Goal: Register for event/course

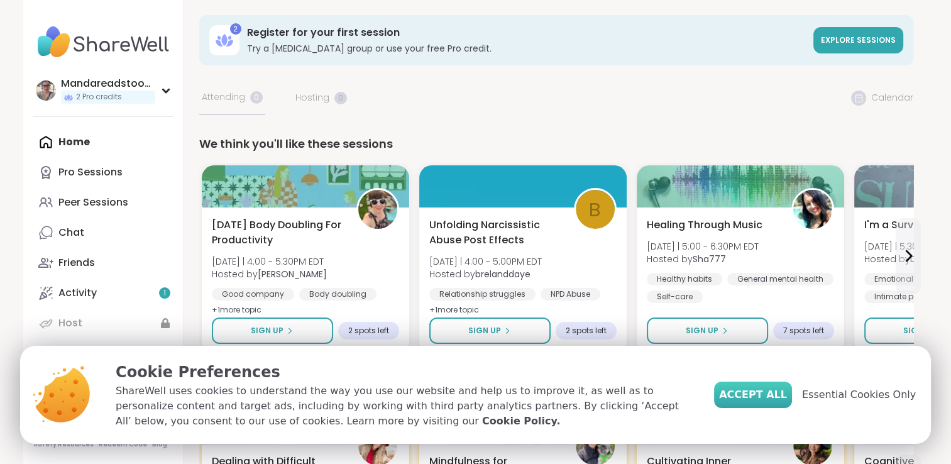
click at [777, 386] on button "Accept All" at bounding box center [753, 395] width 78 height 26
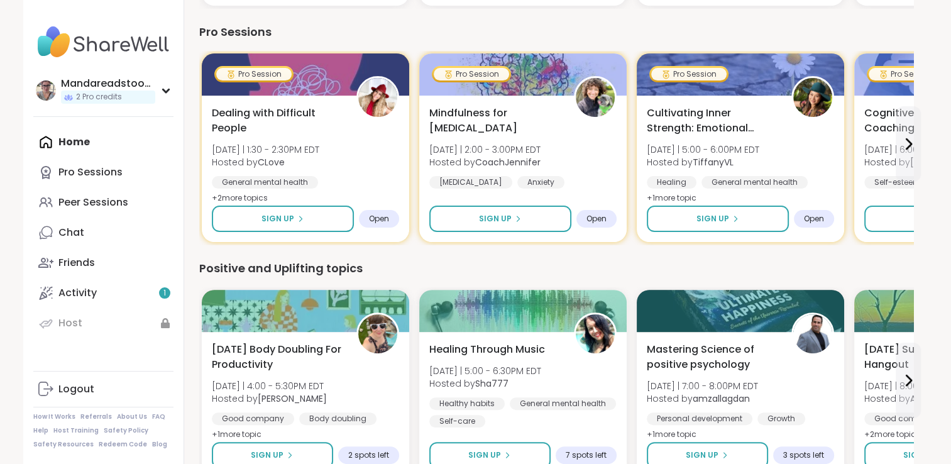
scroll to position [369, 0]
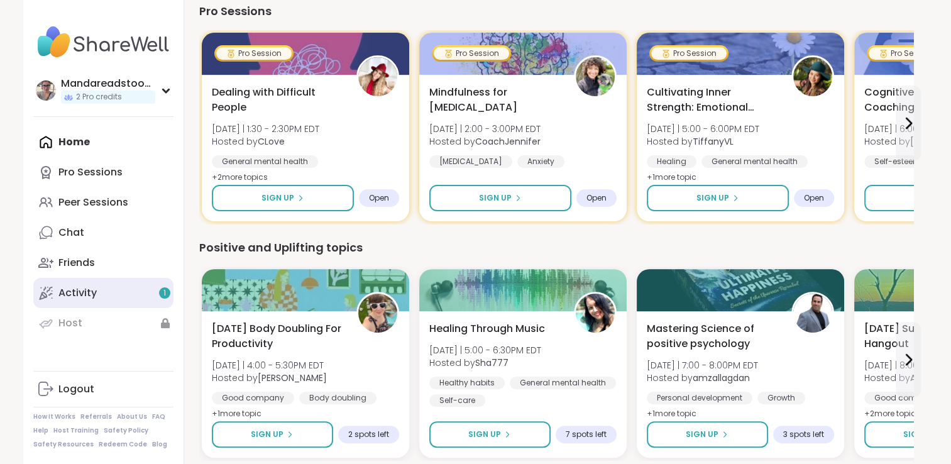
click at [131, 285] on link "Activity 1" at bounding box center [103, 293] width 140 height 30
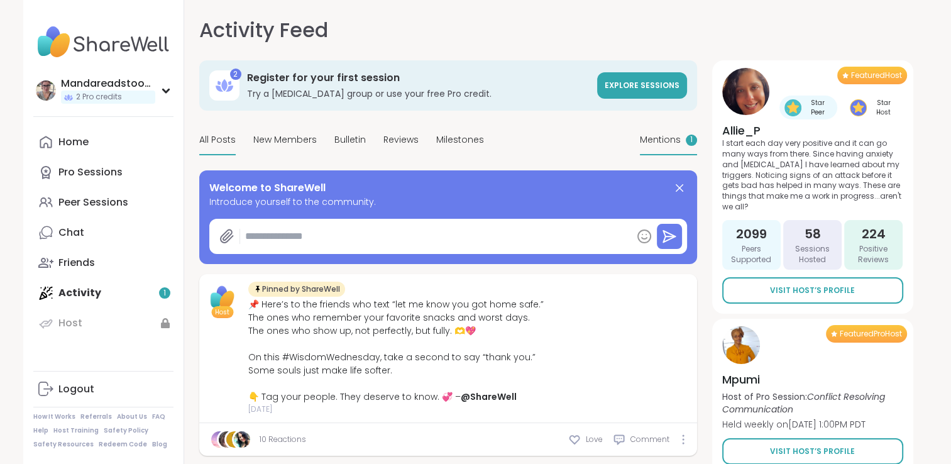
click at [666, 142] on span "Mentions" at bounding box center [660, 139] width 41 height 13
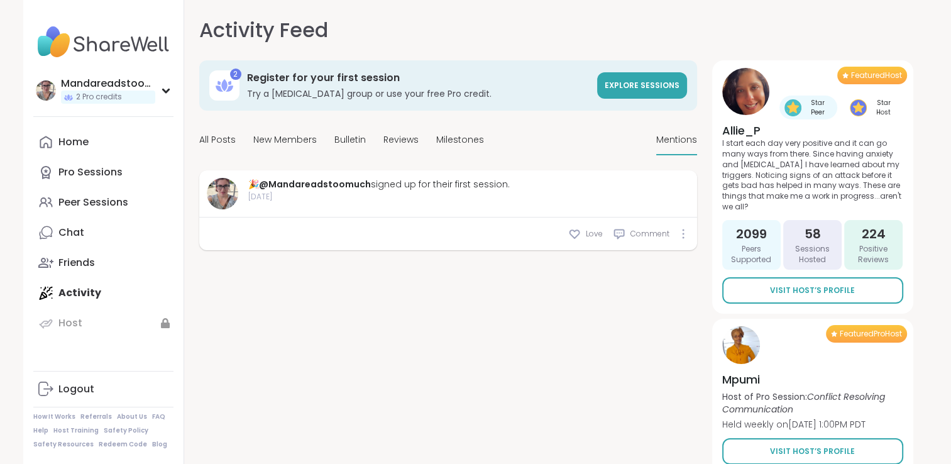
click at [666, 142] on span "Mentions" at bounding box center [676, 139] width 41 height 13
click at [80, 146] on div "Home" at bounding box center [73, 142] width 30 height 14
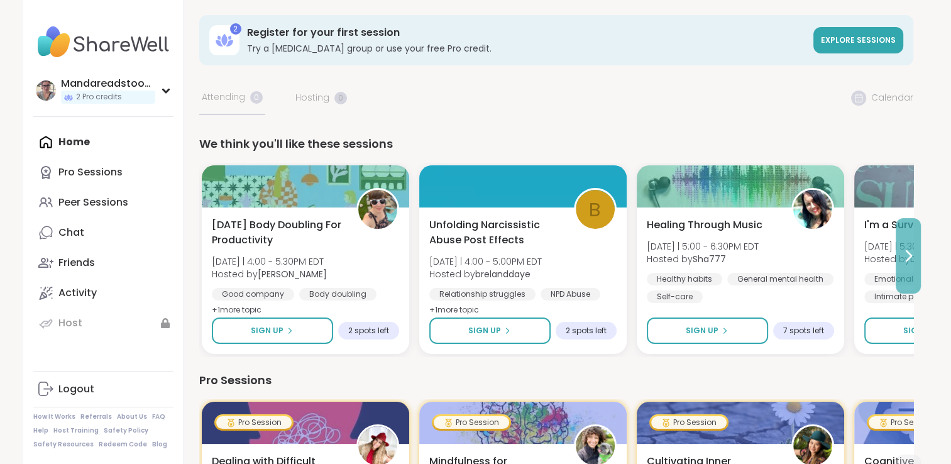
click at [912, 253] on icon at bounding box center [908, 255] width 15 height 15
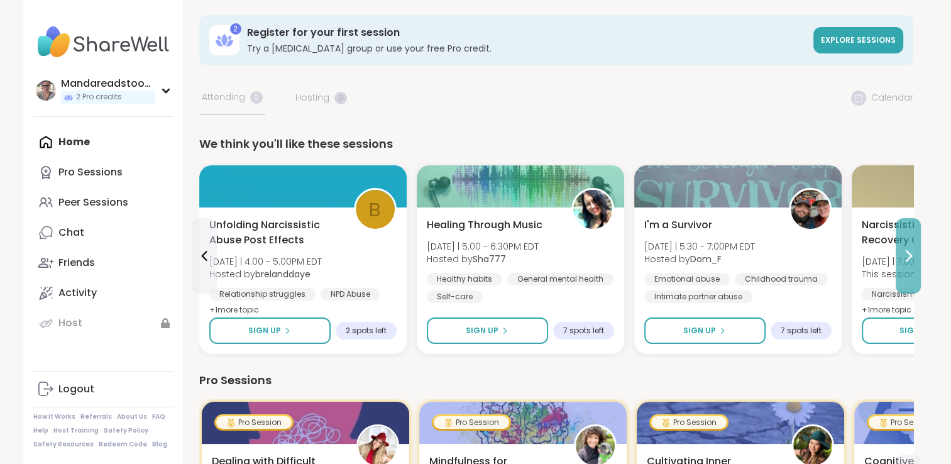
click at [912, 253] on icon at bounding box center [908, 255] width 15 height 15
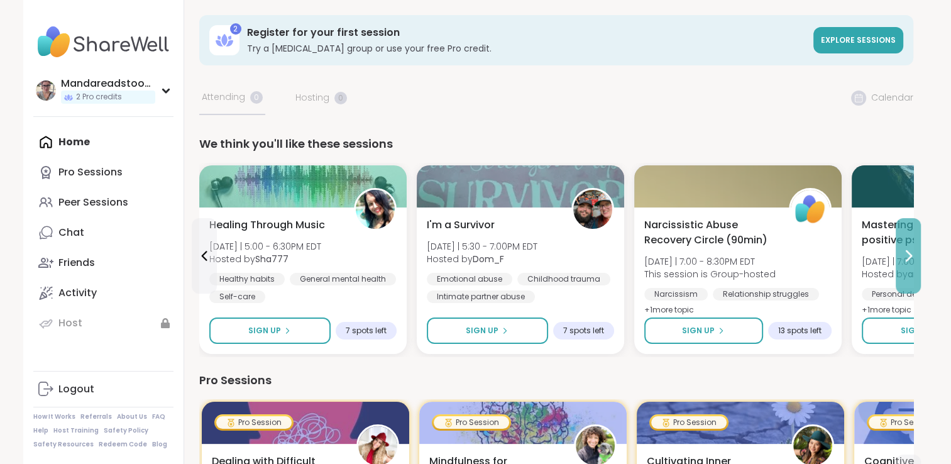
click at [912, 253] on icon at bounding box center [908, 255] width 15 height 15
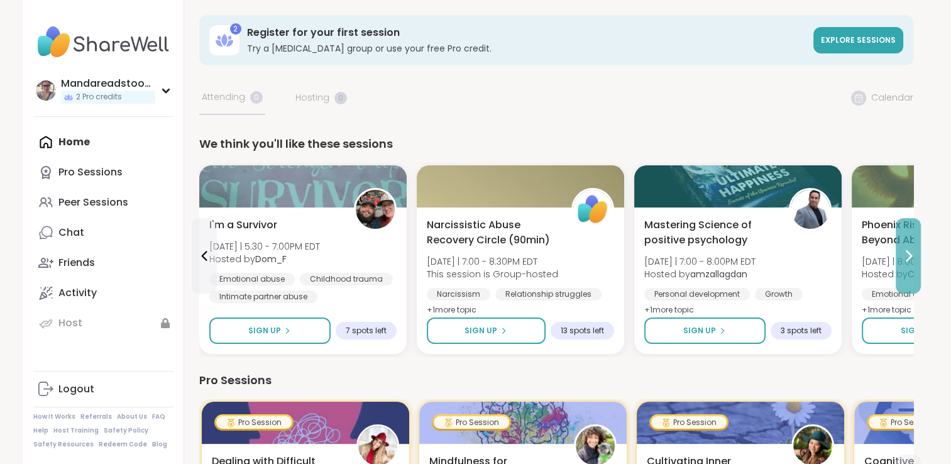
click at [912, 253] on icon at bounding box center [908, 255] width 15 height 15
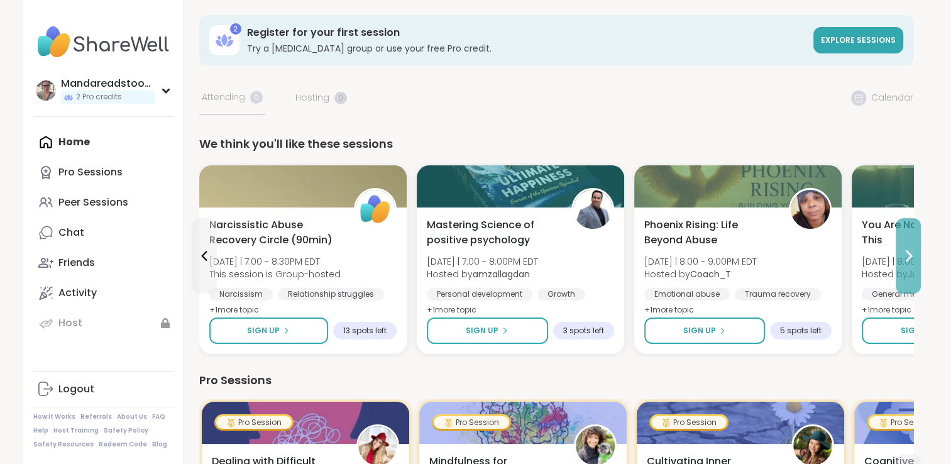
click at [912, 253] on icon at bounding box center [908, 255] width 15 height 15
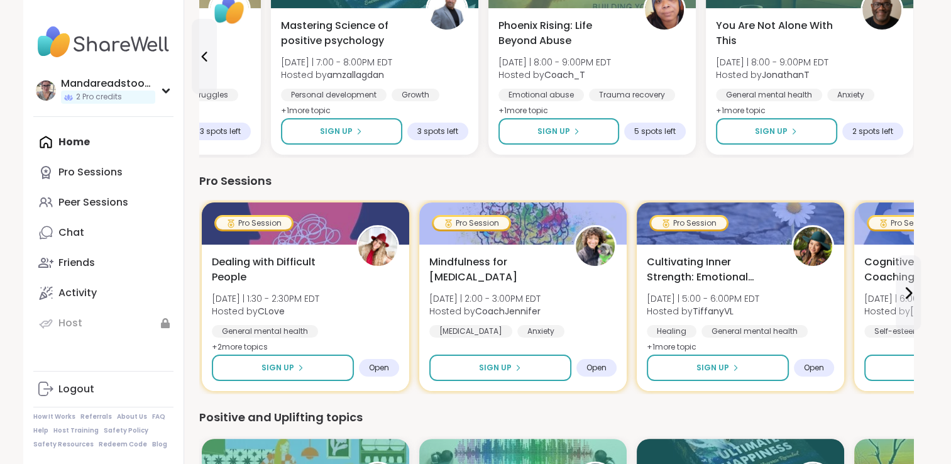
scroll to position [198, 0]
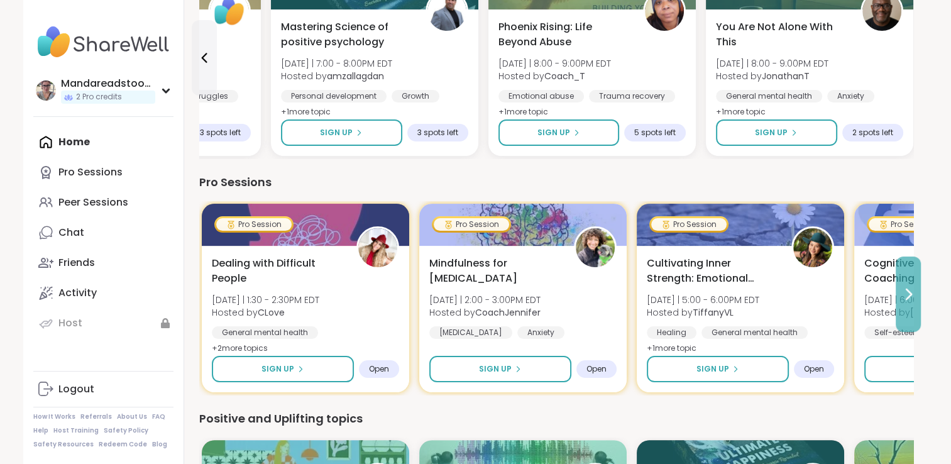
drag, startPoint x: 912, startPoint y: 284, endPoint x: 912, endPoint y: 291, distance: 7.6
click at [912, 291] on icon at bounding box center [908, 294] width 15 height 15
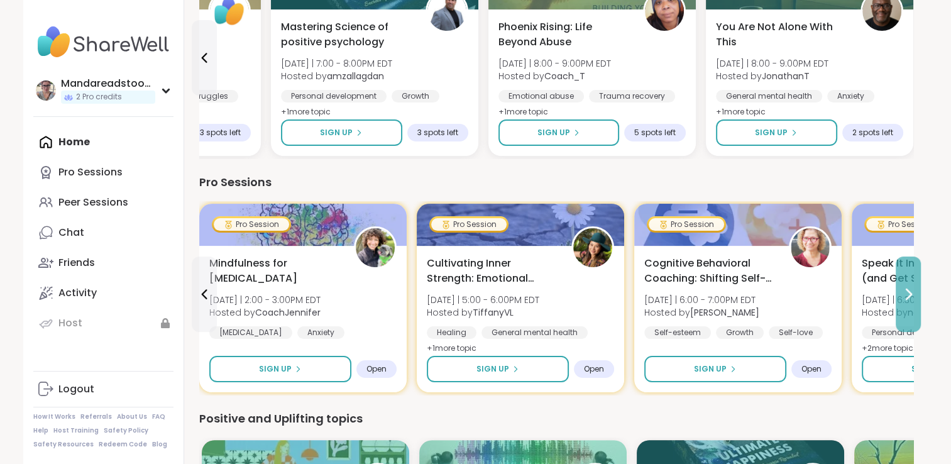
click at [912, 291] on icon at bounding box center [908, 294] width 15 height 15
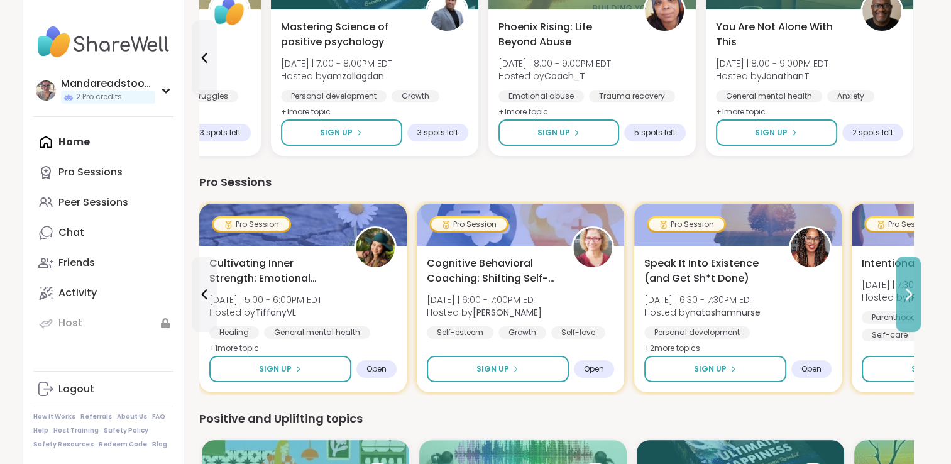
click at [912, 291] on icon at bounding box center [908, 294] width 15 height 15
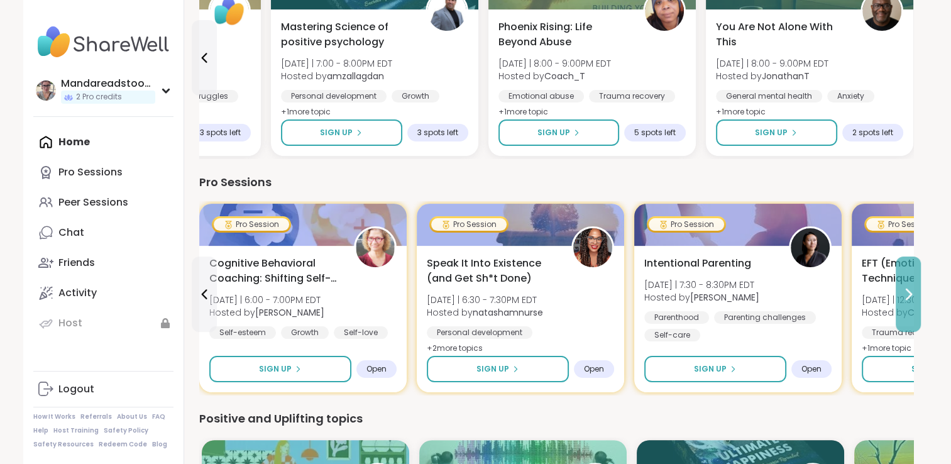
click at [912, 291] on icon at bounding box center [908, 294] width 15 height 15
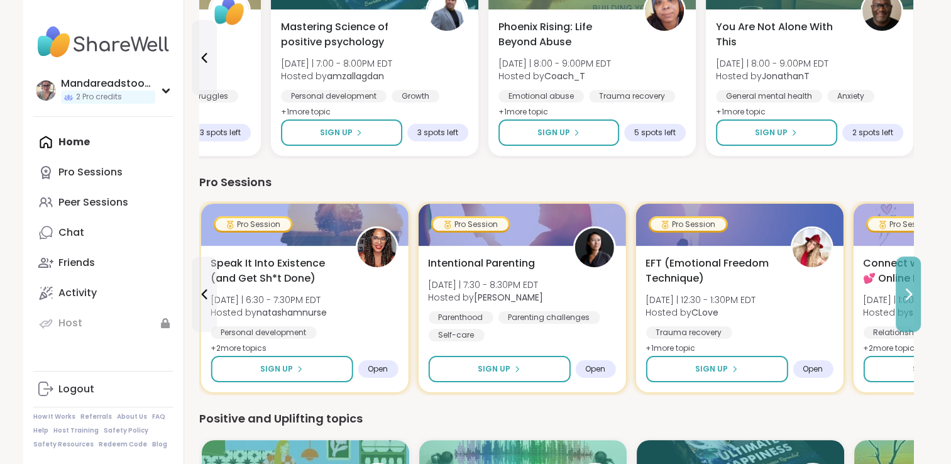
click at [912, 291] on icon at bounding box center [908, 294] width 15 height 15
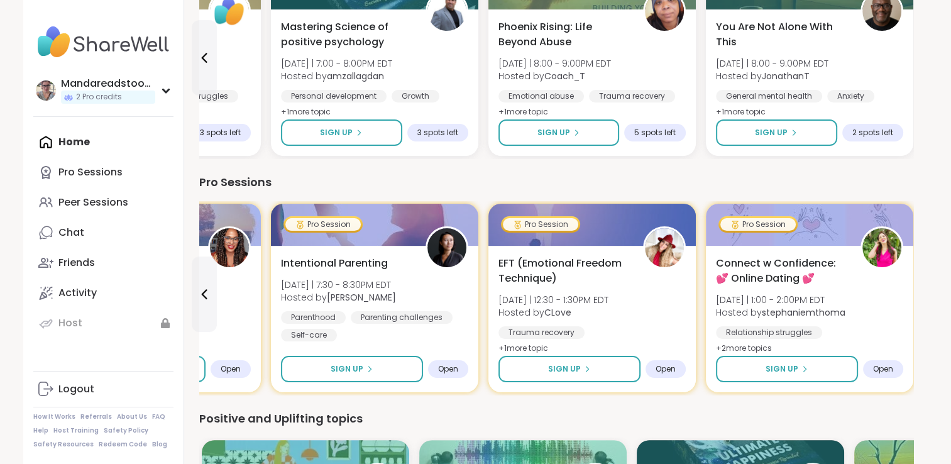
scroll to position [0, 0]
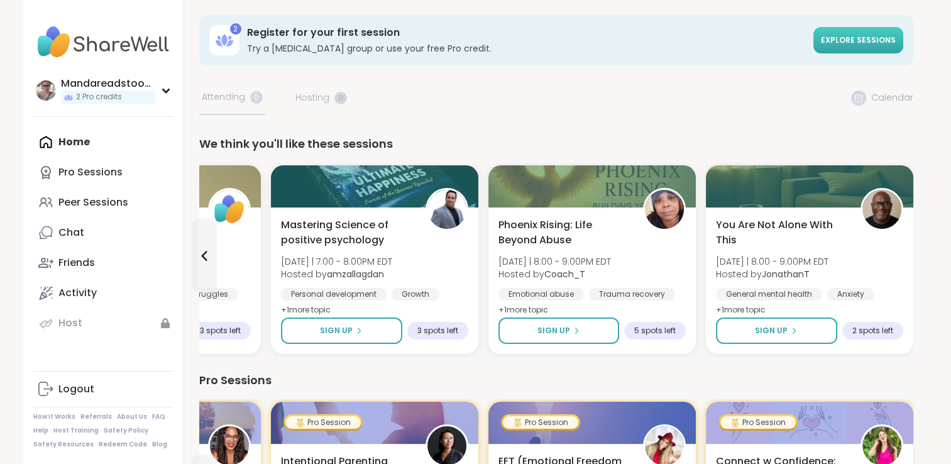
click at [840, 41] on span "Explore sessions" at bounding box center [858, 40] width 75 height 11
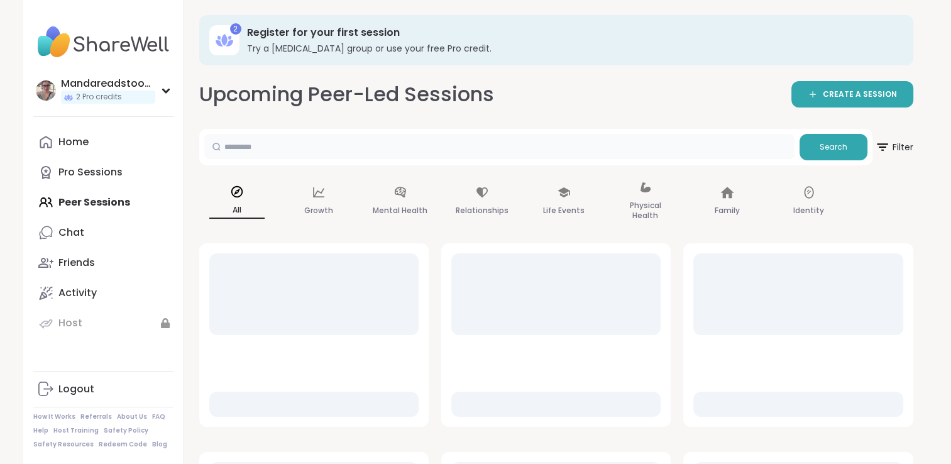
click at [387, 150] on input "text" at bounding box center [499, 146] width 590 height 25
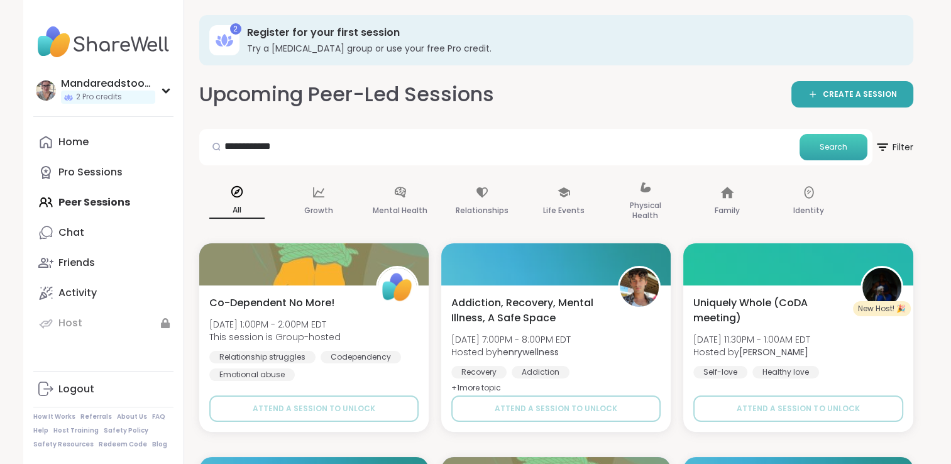
click at [809, 141] on button "Search" at bounding box center [834, 147] width 68 height 26
click at [834, 135] on button "Search" at bounding box center [834, 147] width 68 height 26
drag, startPoint x: 949, startPoint y: 89, endPoint x: 946, endPoint y: 72, distance: 17.4
click at [526, 157] on input "**********" at bounding box center [499, 146] width 590 height 25
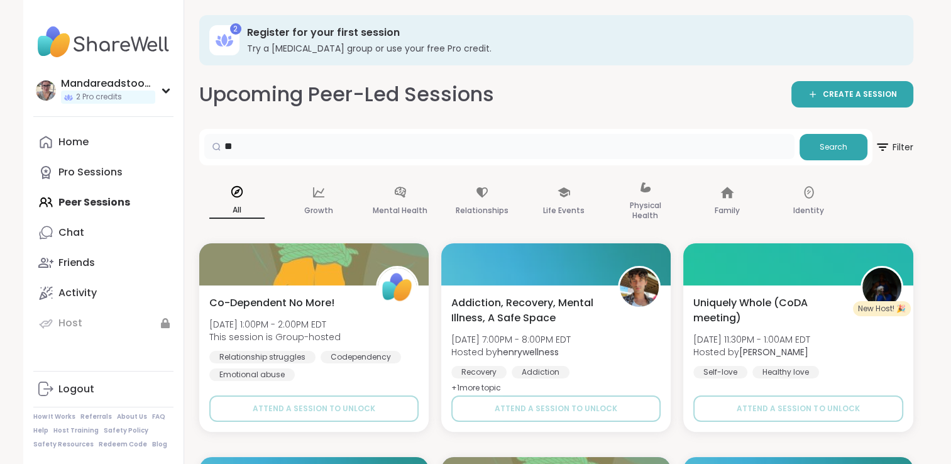
type input "*"
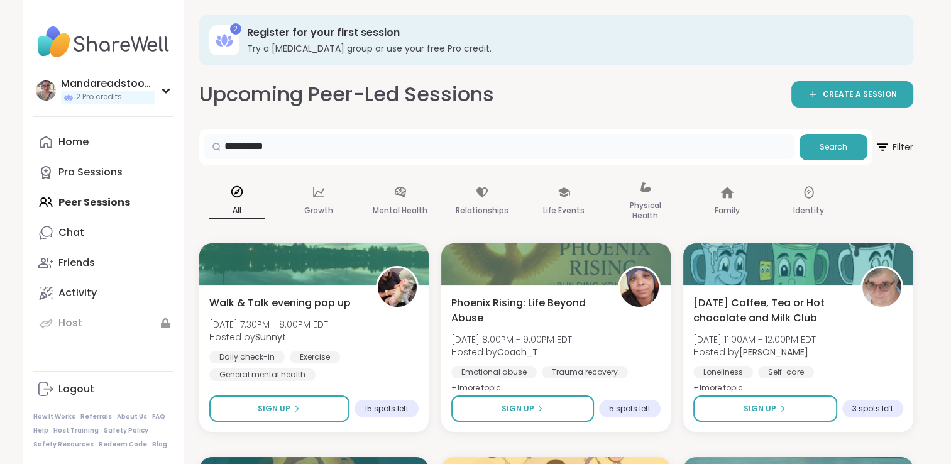
type input "**********"
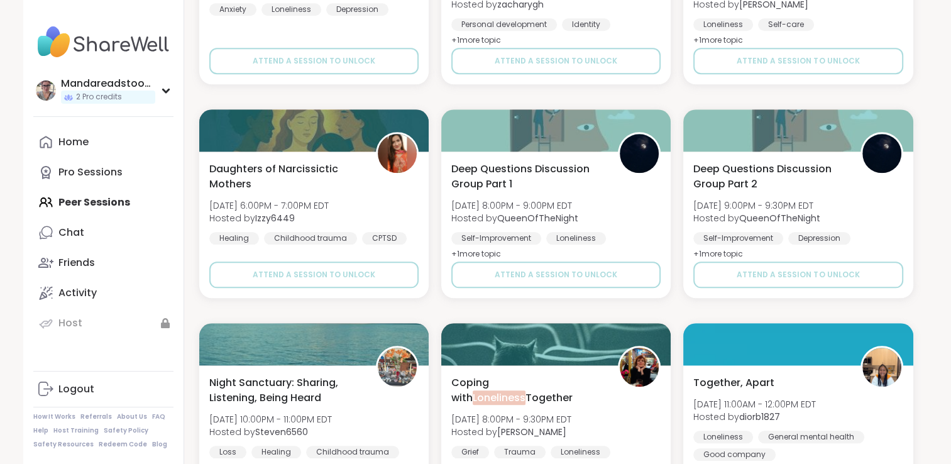
scroll to position [1207, 0]
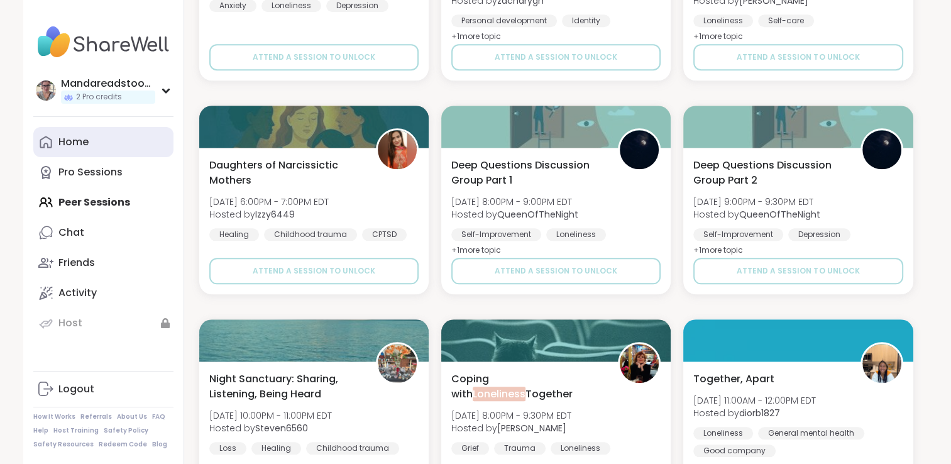
click at [88, 140] on div "Home" at bounding box center [73, 142] width 30 height 14
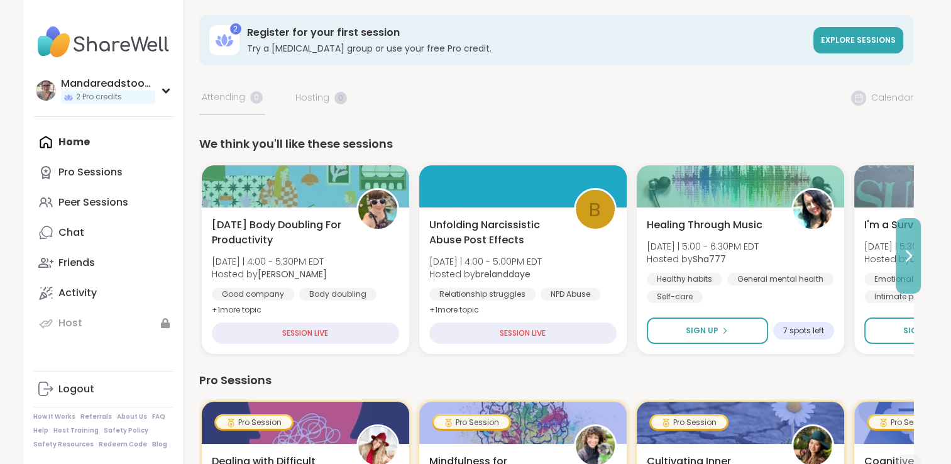
click at [912, 260] on icon at bounding box center [908, 255] width 15 height 15
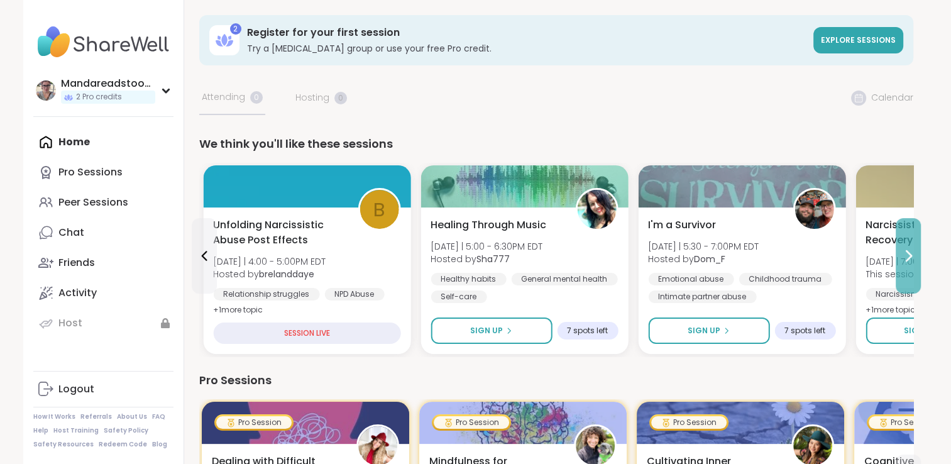
click at [912, 260] on icon at bounding box center [908, 255] width 15 height 15
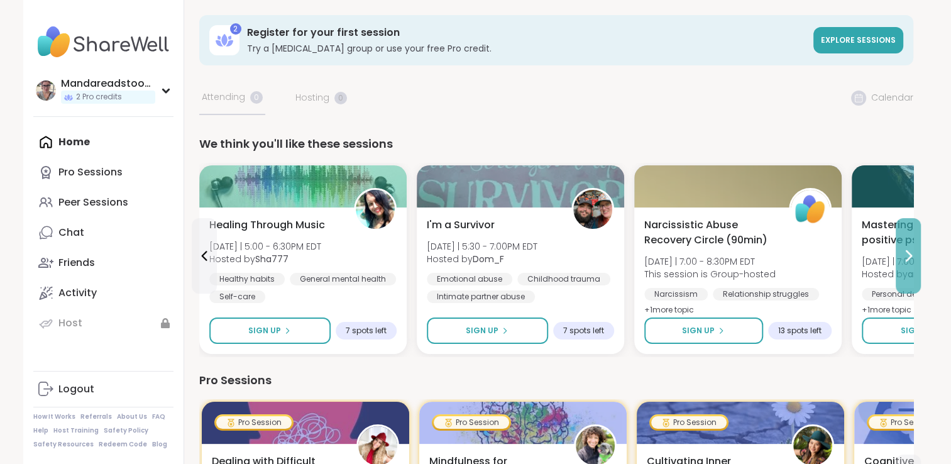
click at [912, 260] on icon at bounding box center [908, 255] width 15 height 15
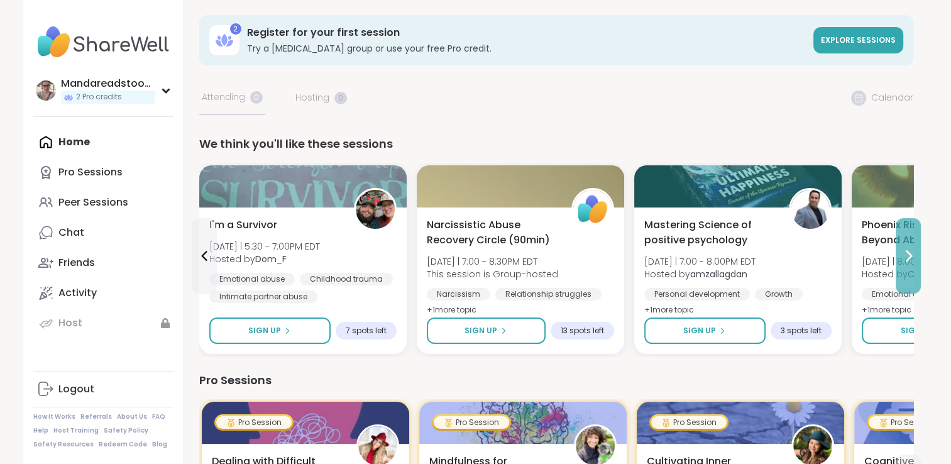
click at [912, 260] on icon at bounding box center [908, 255] width 15 height 15
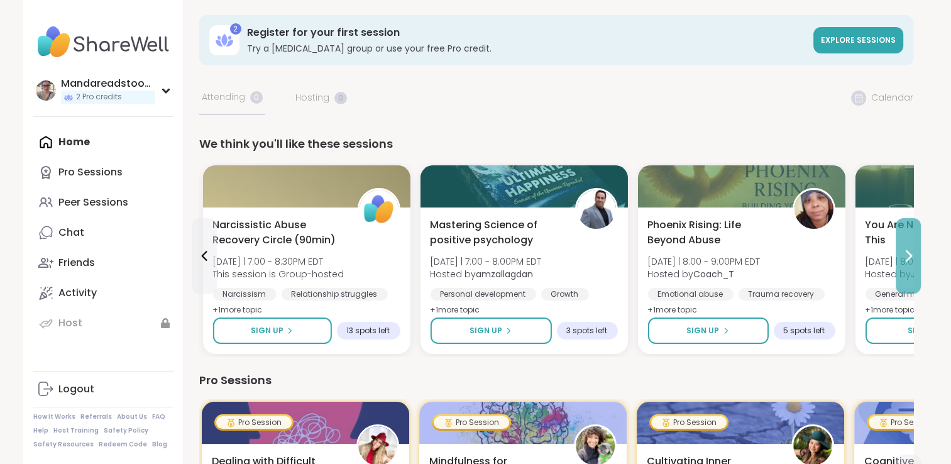
click at [912, 260] on icon at bounding box center [908, 255] width 15 height 15
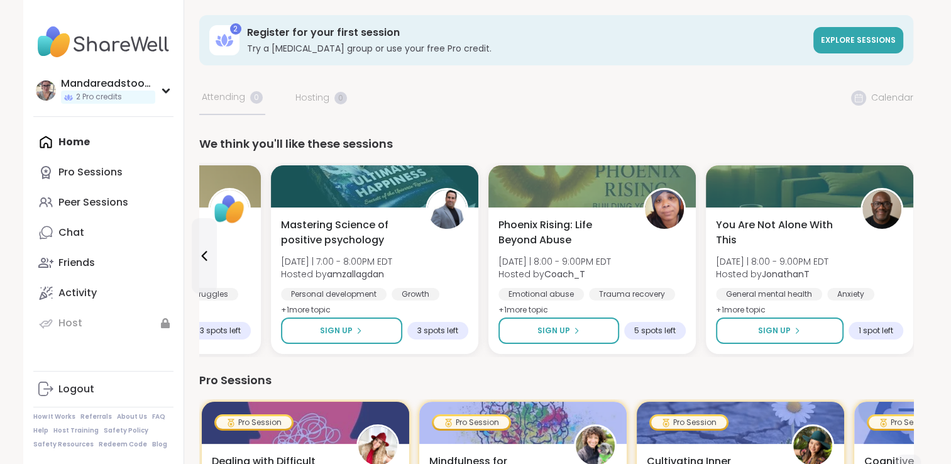
click at [912, 260] on div "You Are Not Alone With This [DATE] | 8:00 - 9:00PM EDT Hosted by JonathanT Gene…" at bounding box center [809, 280] width 207 height 146
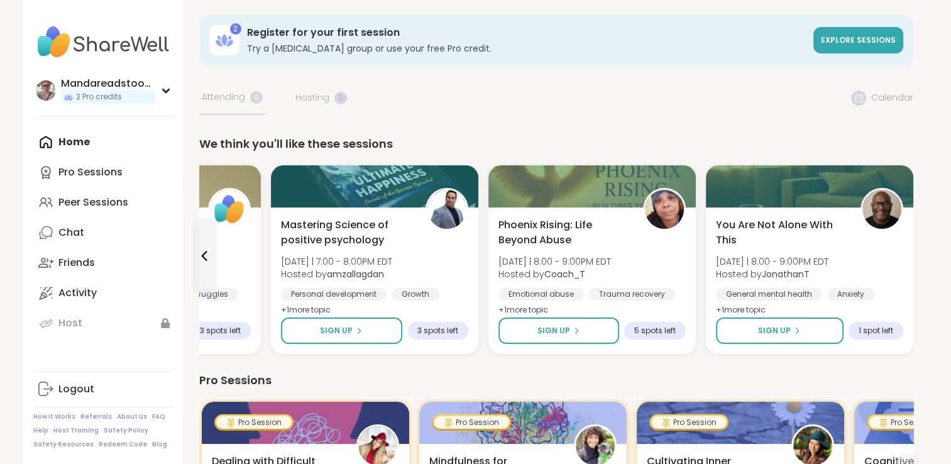
click at [78, 138] on div "Home Pro Sessions Peer Sessions Chat Friends Activity Host" at bounding box center [103, 232] width 140 height 211
click at [886, 32] on link "Explore sessions" at bounding box center [859, 40] width 90 height 26
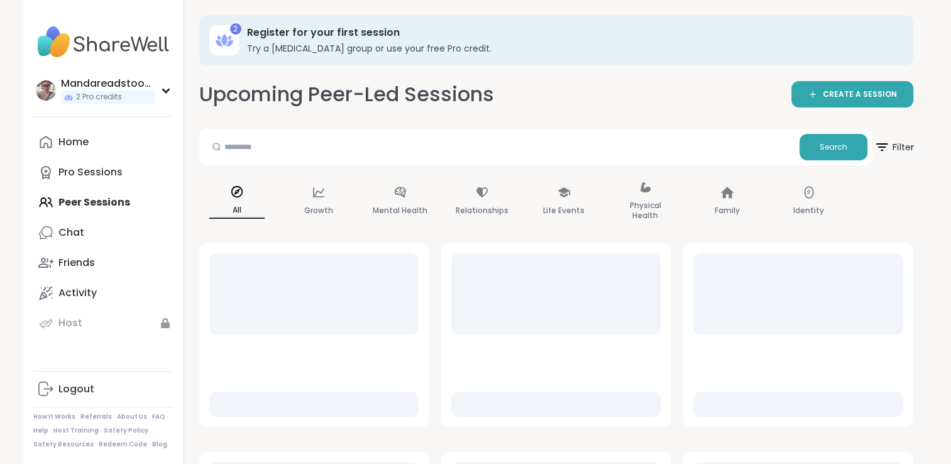
click at [890, 145] on span "Filter" at bounding box center [894, 146] width 40 height 31
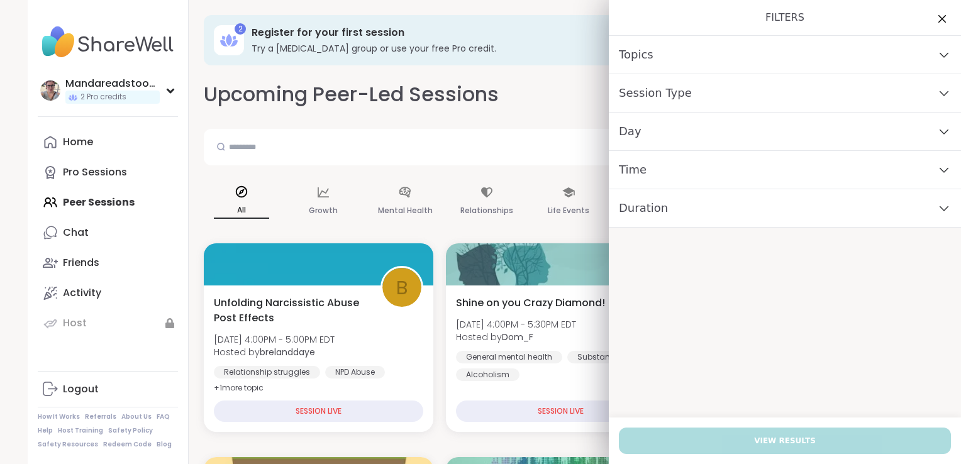
click at [747, 58] on div "Topics" at bounding box center [785, 55] width 352 height 38
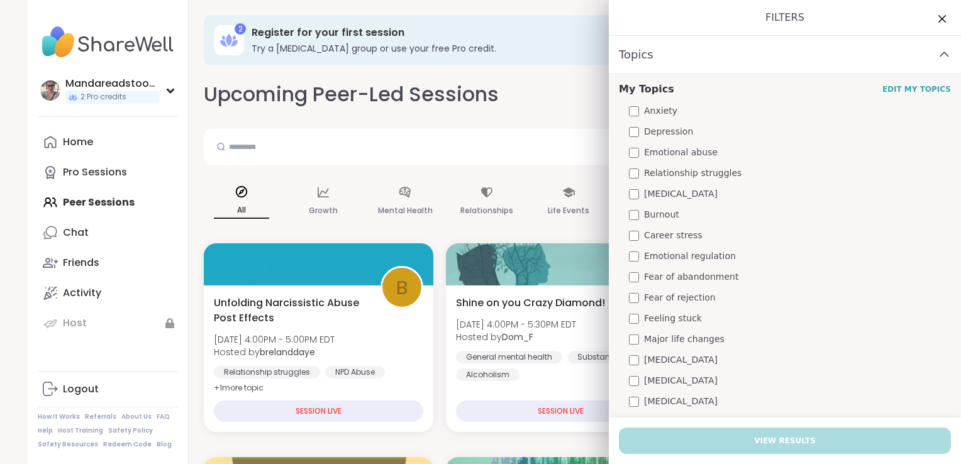
click at [747, 58] on div "Topics" at bounding box center [785, 55] width 352 height 38
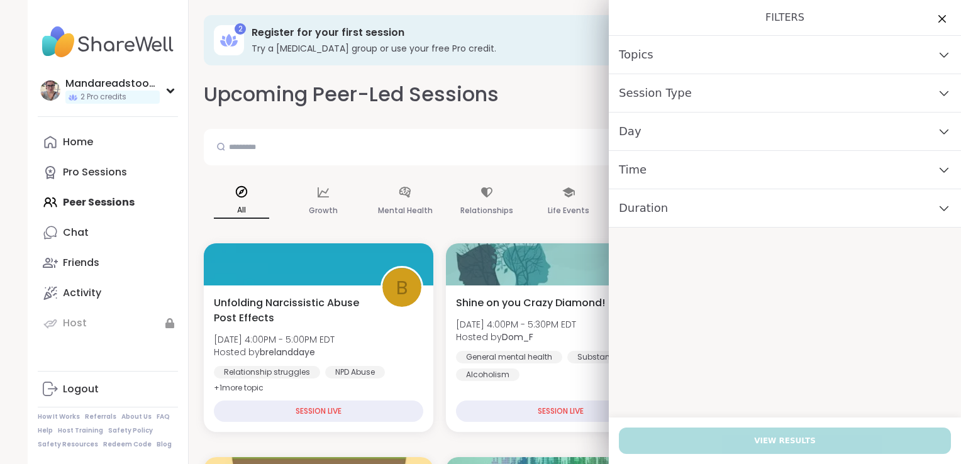
click at [731, 118] on div "Day" at bounding box center [785, 132] width 352 height 38
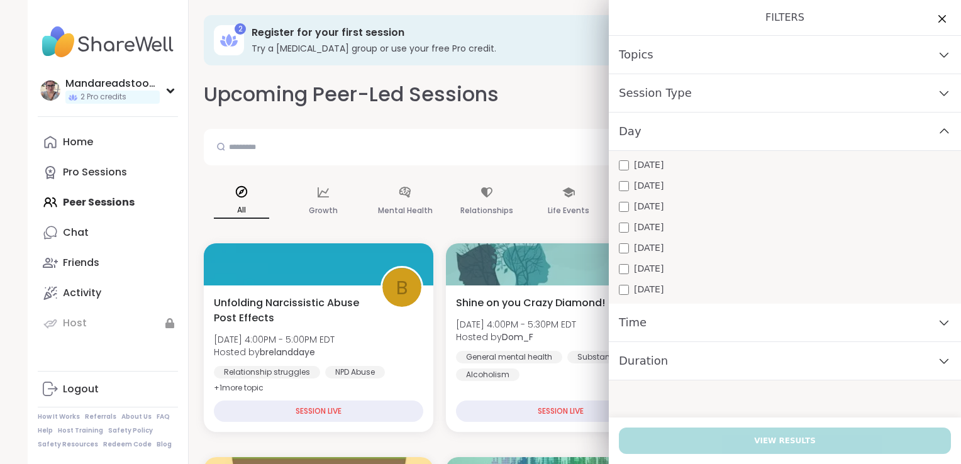
click at [731, 118] on div "Day" at bounding box center [785, 132] width 352 height 38
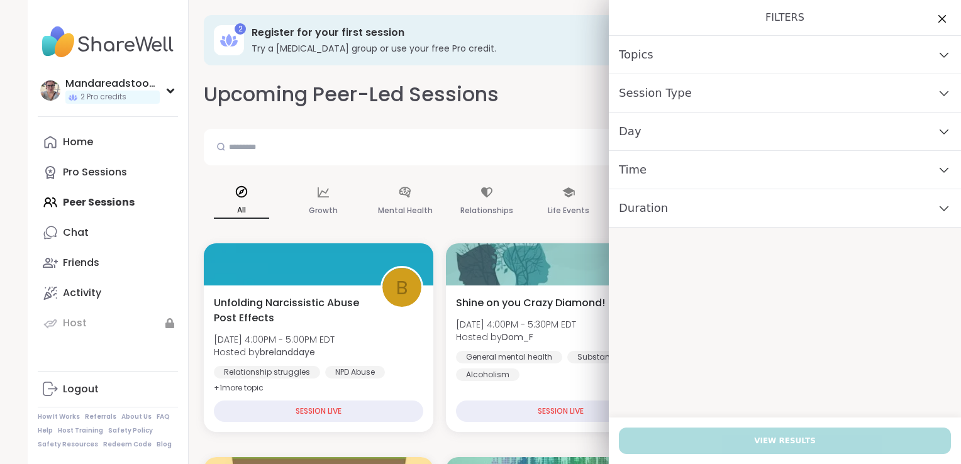
click at [719, 115] on div "Day" at bounding box center [785, 132] width 352 height 38
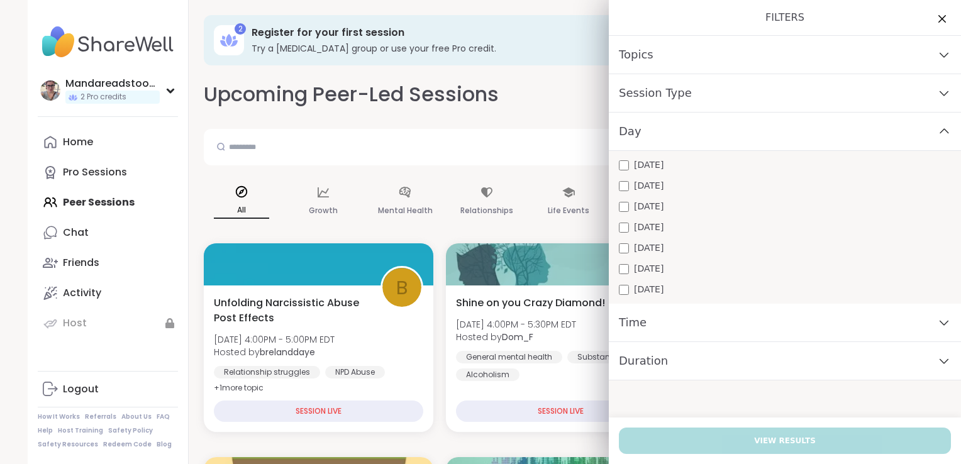
click at [691, 145] on div "Day" at bounding box center [785, 132] width 352 height 38
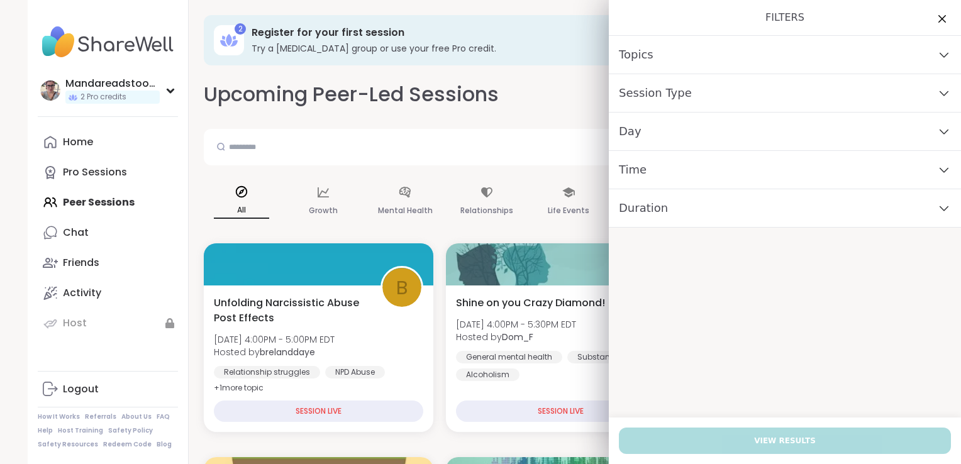
click at [627, 186] on div "Time" at bounding box center [785, 170] width 352 height 38
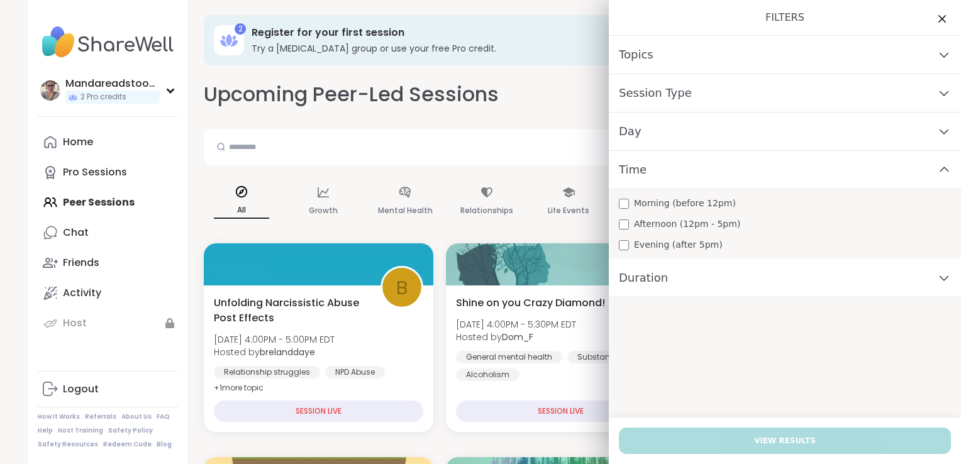
click at [619, 250] on div "Evening (after 5pm)" at bounding box center [785, 244] width 332 height 13
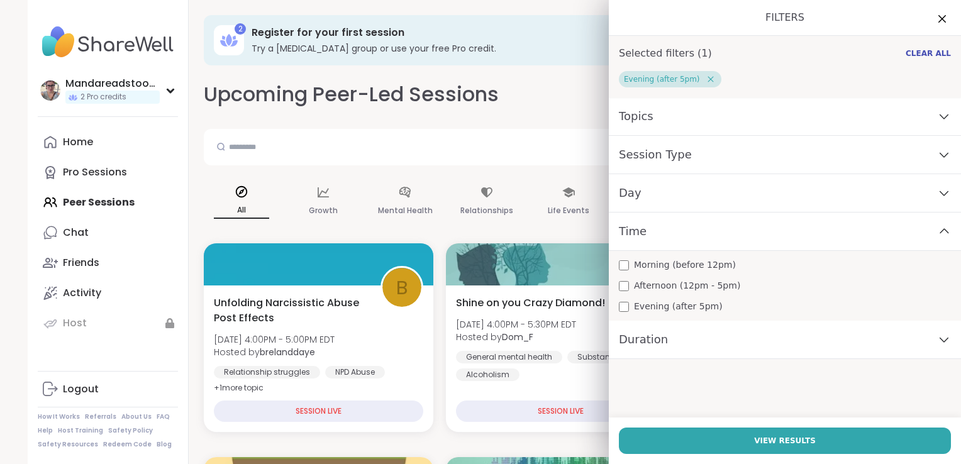
click at [668, 340] on div "Duration" at bounding box center [785, 340] width 352 height 38
click at [665, 389] on span "45 minutes" at bounding box center [659, 388] width 50 height 13
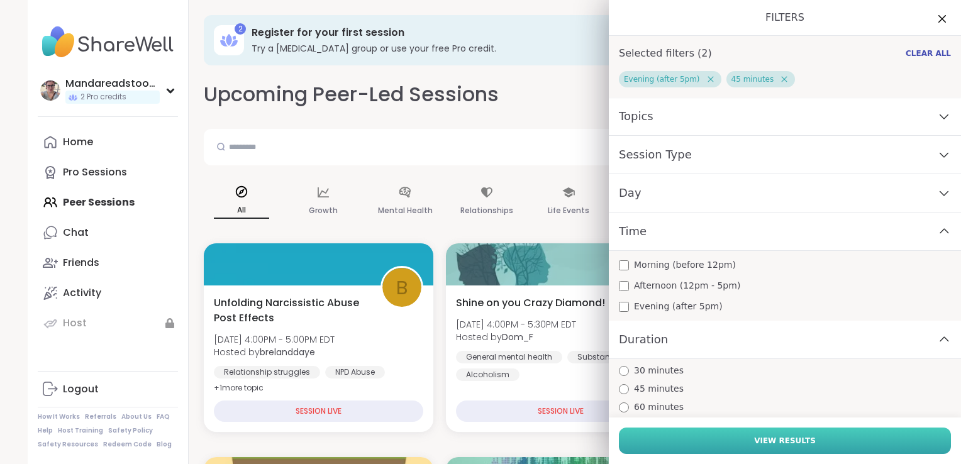
click at [729, 436] on button "View Results" at bounding box center [785, 441] width 332 height 26
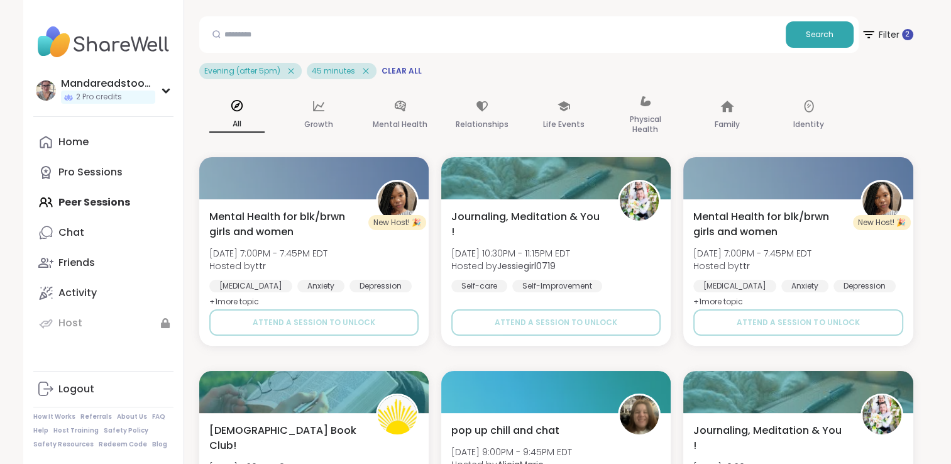
scroll to position [116, 0]
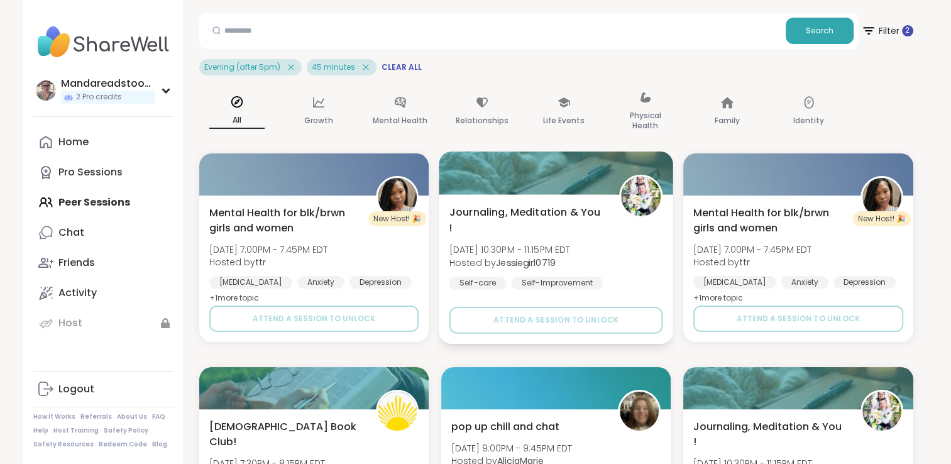
click at [570, 243] on span "[DATE] 10:30PM - 11:15PM EDT" at bounding box center [509, 249] width 121 height 13
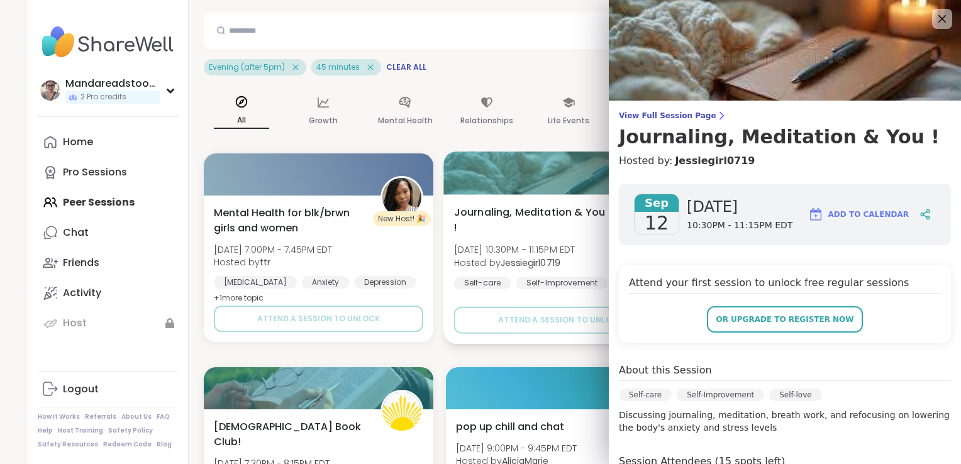
click at [529, 223] on div "Journaling, Meditation & You ! [DATE] 10:30PM - 11:15PM EDT Hosted by Jessiegir…" at bounding box center [561, 255] width 214 height 102
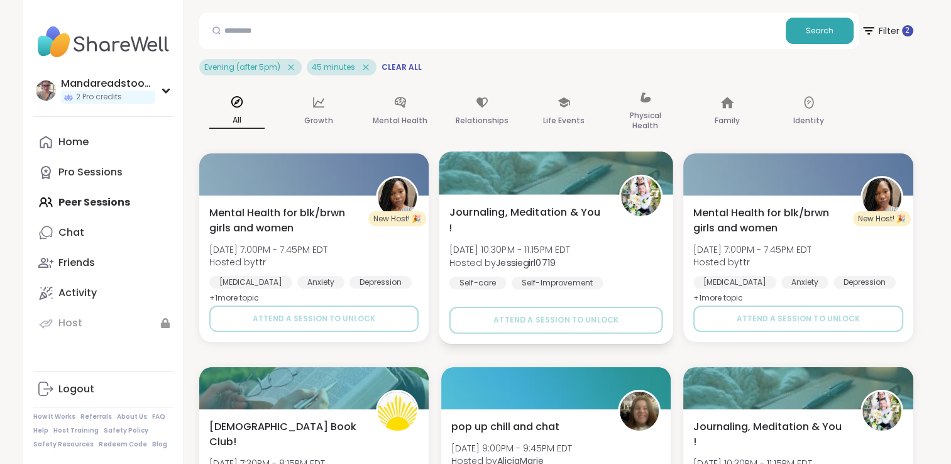
click at [577, 210] on span "Journaling, Meditation & You !" at bounding box center [527, 219] width 156 height 31
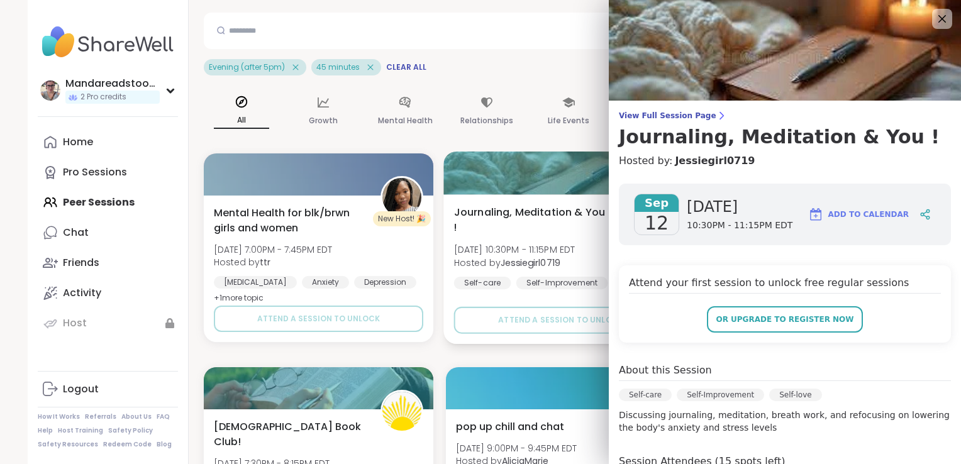
click at [549, 243] on span "[DATE] 10:30PM - 11:15PM EDT" at bounding box center [514, 249] width 121 height 13
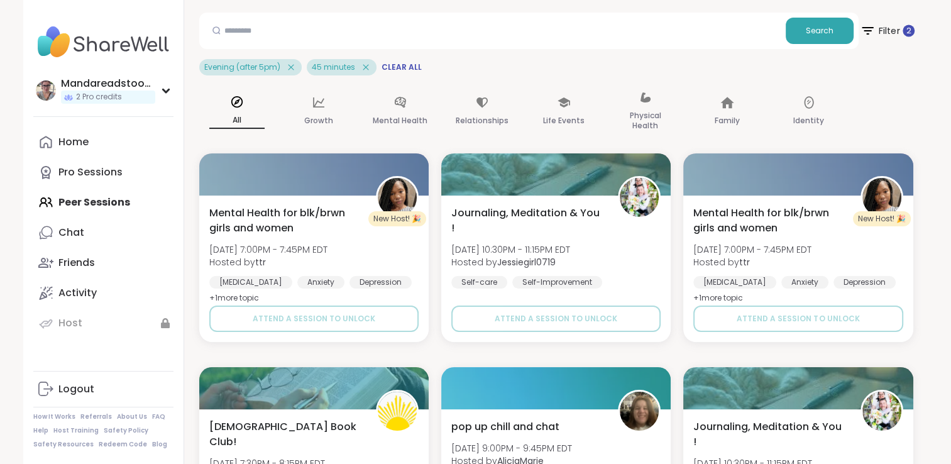
click at [893, 38] on span "Filter 2" at bounding box center [887, 30] width 55 height 31
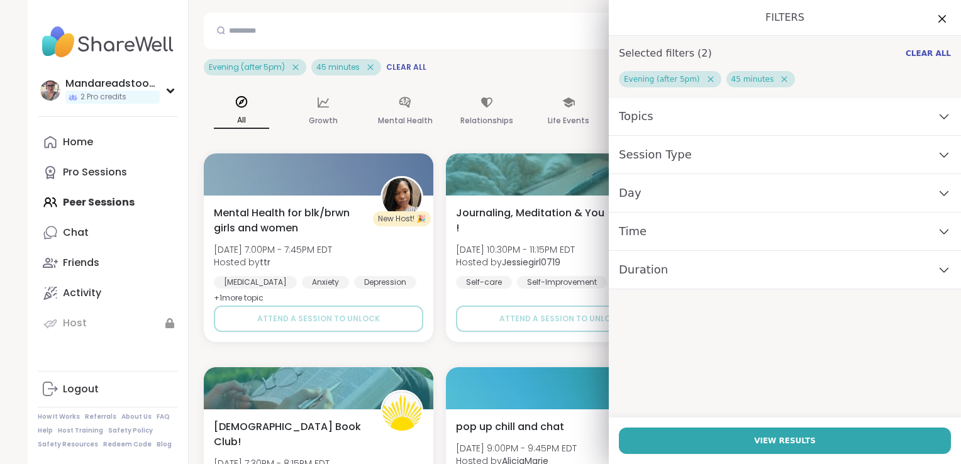
click at [893, 38] on div "Selected filters ( 2 ) Clear All" at bounding box center [785, 53] width 352 height 35
click at [539, 256] on b "Jessiegirl0719" at bounding box center [530, 262] width 60 height 13
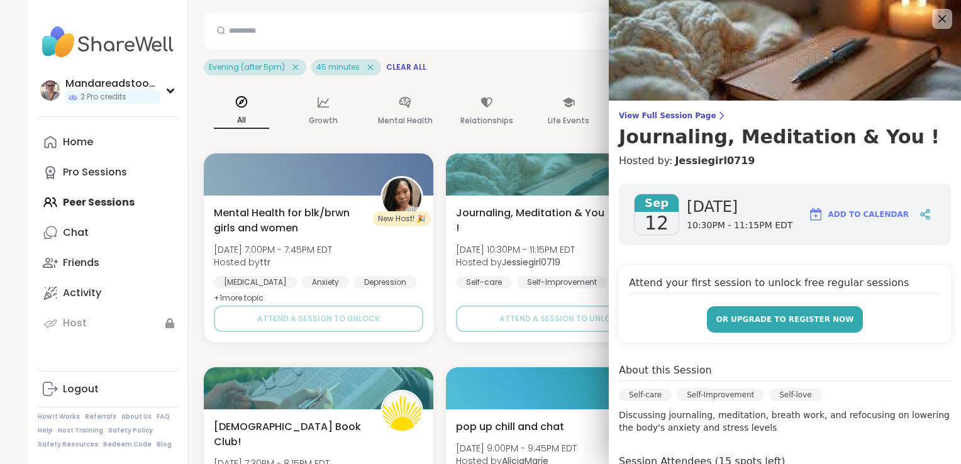
click at [771, 311] on button "or upgrade to register now" at bounding box center [785, 319] width 156 height 26
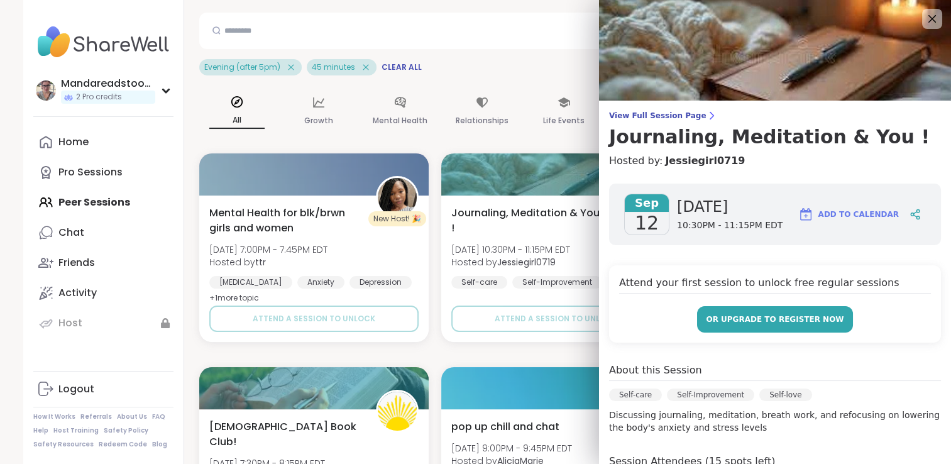
click at [771, 311] on button "or upgrade to register now" at bounding box center [775, 319] width 156 height 26
click at [928, 14] on icon at bounding box center [932, 19] width 16 height 16
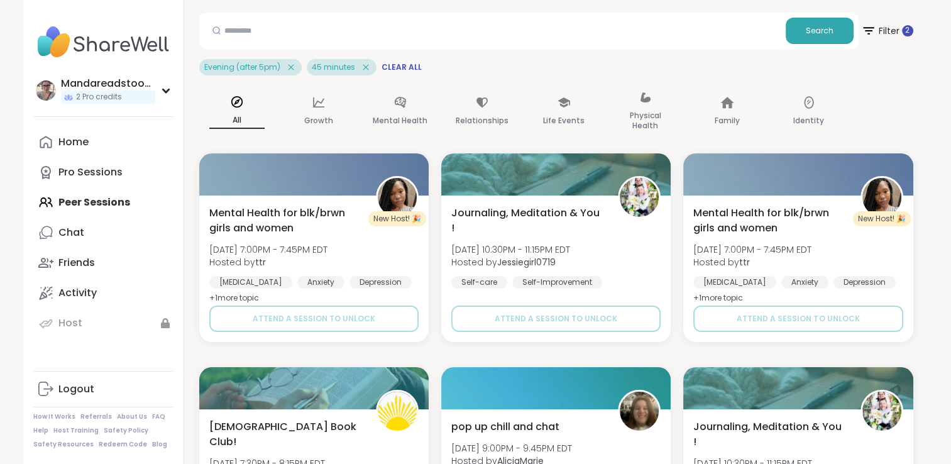
click at [370, 68] on div "45 minutes" at bounding box center [342, 67] width 70 height 16
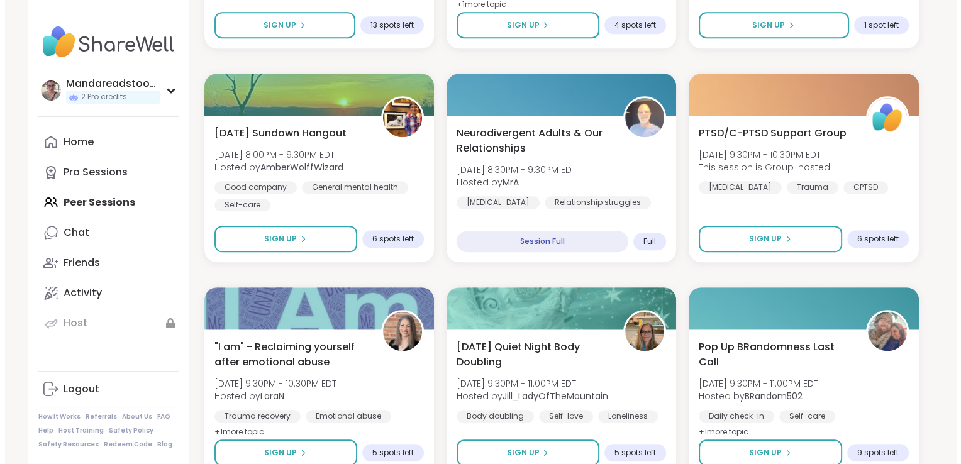
scroll to position [1252, 0]
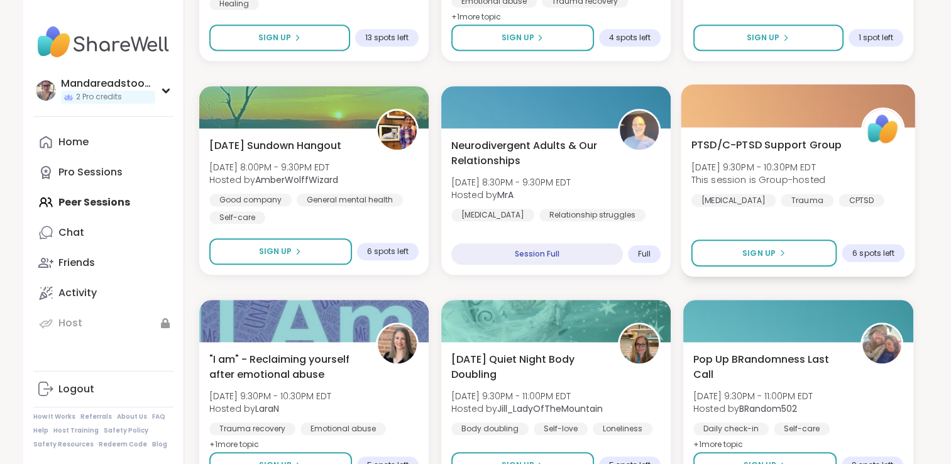
click at [762, 154] on div "PTSD/C-[MEDICAL_DATA] Support Group [DATE] 9:30PM - 10:30PM EDT This session is…" at bounding box center [799, 171] width 214 height 69
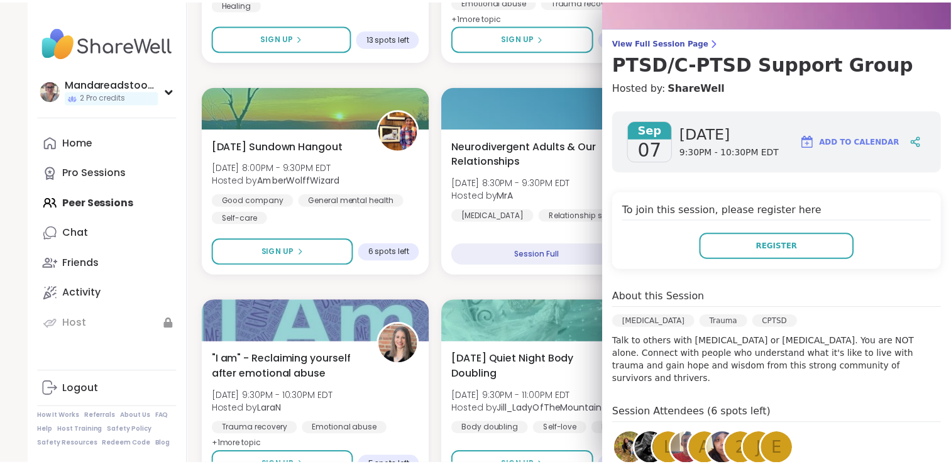
scroll to position [72, 0]
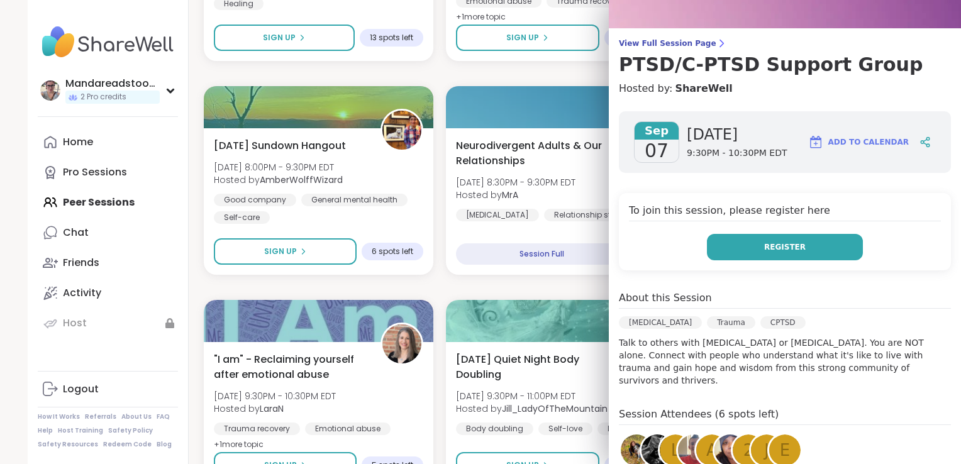
click at [793, 239] on button "Register" at bounding box center [785, 247] width 156 height 26
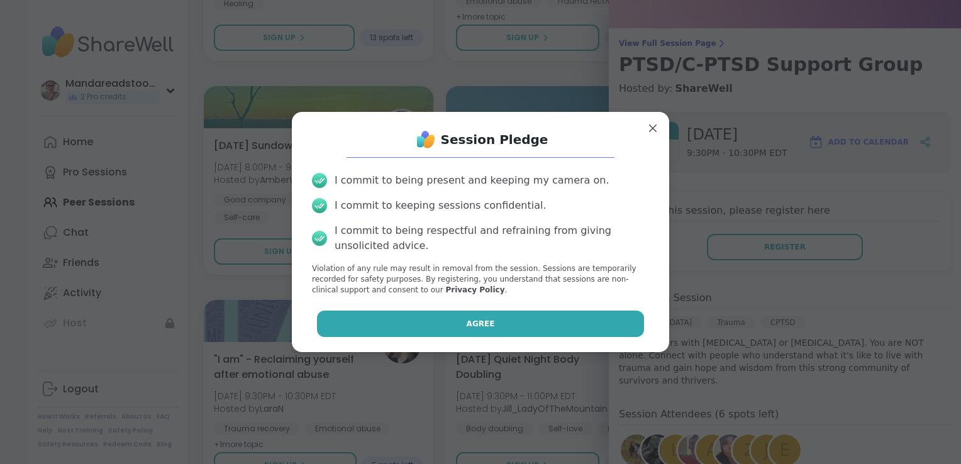
click at [550, 313] on button "Agree" at bounding box center [481, 324] width 328 height 26
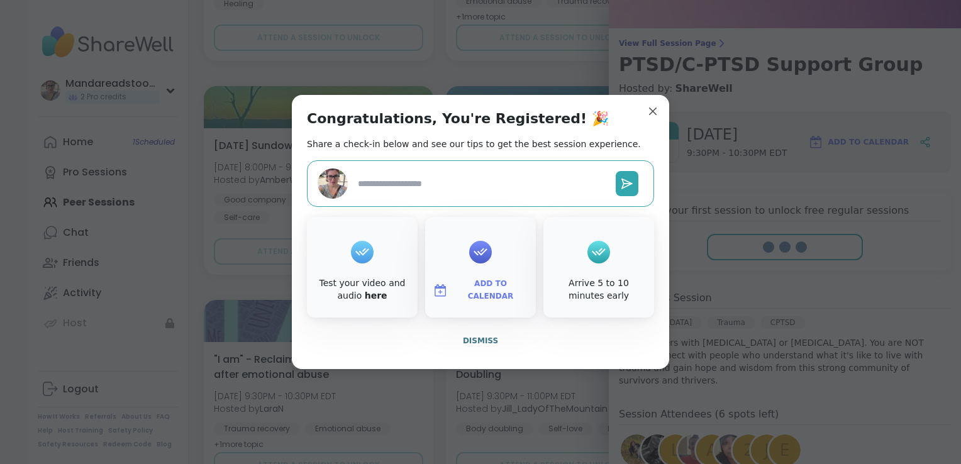
type textarea "*"
click at [471, 261] on icon at bounding box center [480, 251] width 20 height 19
click at [485, 295] on span "Add to Calendar" at bounding box center [490, 290] width 75 height 25
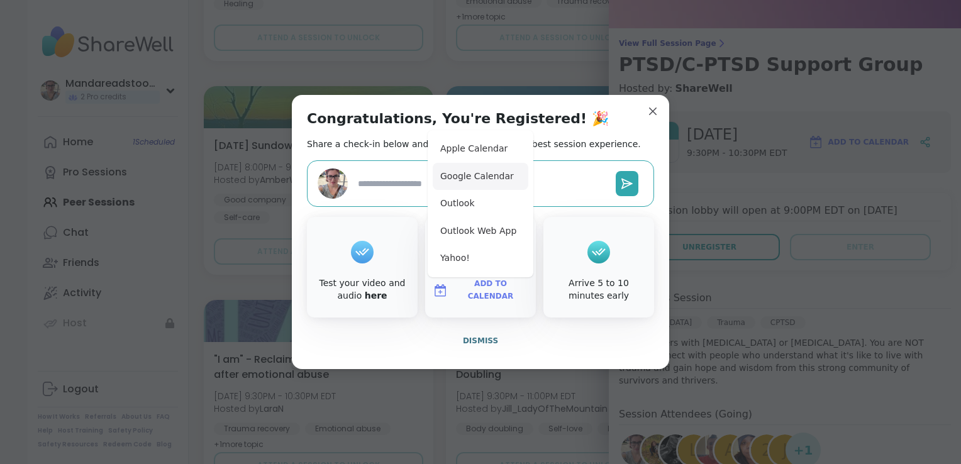
click at [484, 180] on button "Google Calendar" at bounding box center [481, 177] width 96 height 28
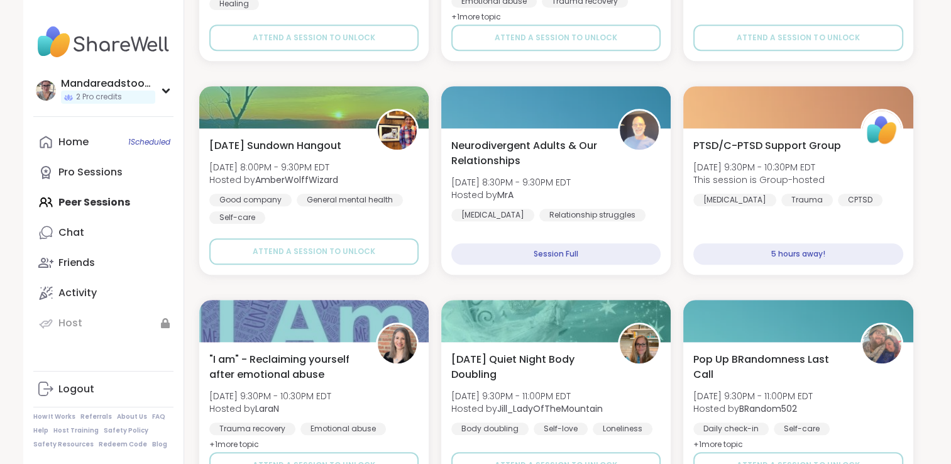
click at [511, 67] on div "[DEMOGRAPHIC_DATA] Support Group [DATE] 5:00PM - 6:00PM EDT This session is Gro…" at bounding box center [556, 287] width 714 height 2540
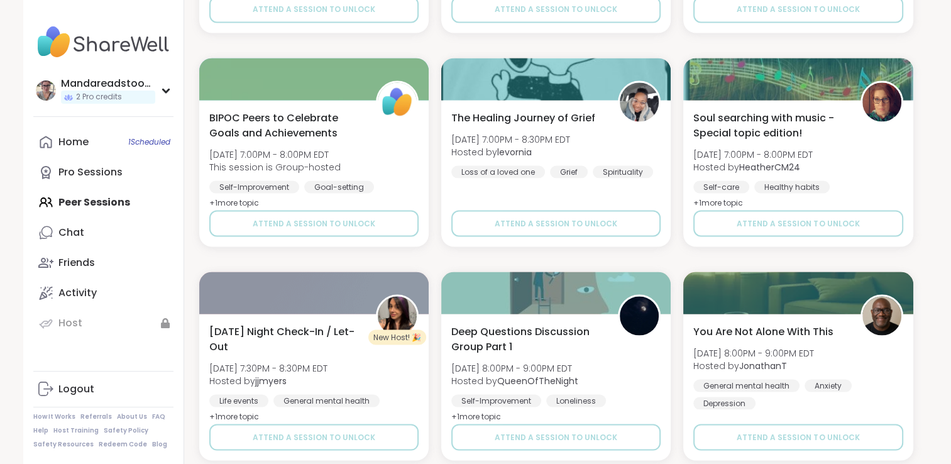
scroll to position [2397, 0]
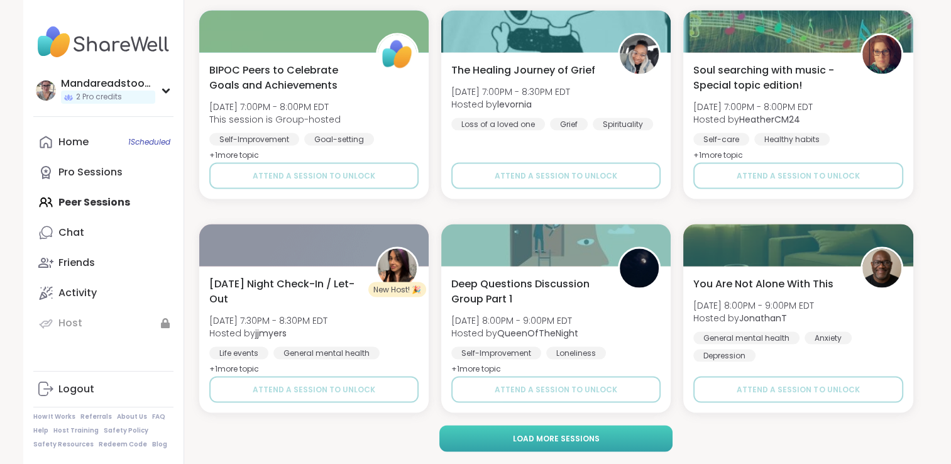
click at [631, 444] on button "Load more sessions" at bounding box center [555, 439] width 233 height 26
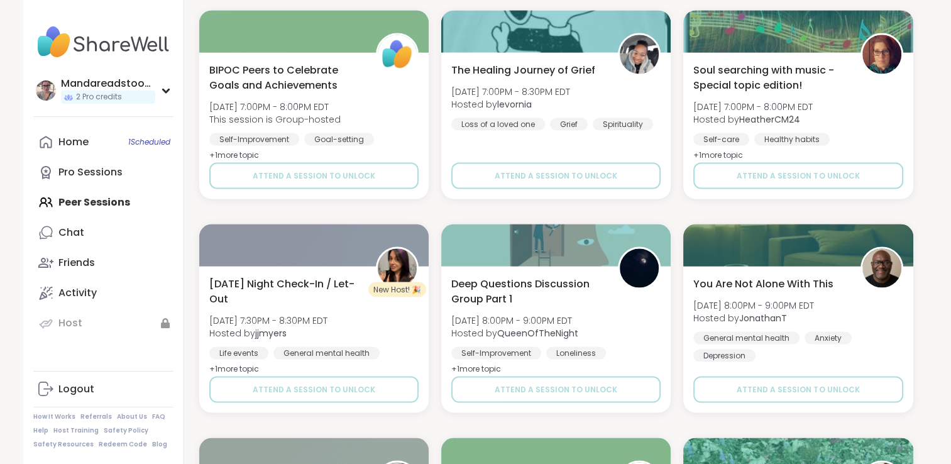
drag, startPoint x: 958, startPoint y: 311, endPoint x: 956, endPoint y: 225, distance: 85.5
click at [945, 224] on div "Mandareadstoomuch 2 Pro credits Mandareadstoomuch 2 Pro credits Profile Members…" at bounding box center [475, 316] width 951 height 5427
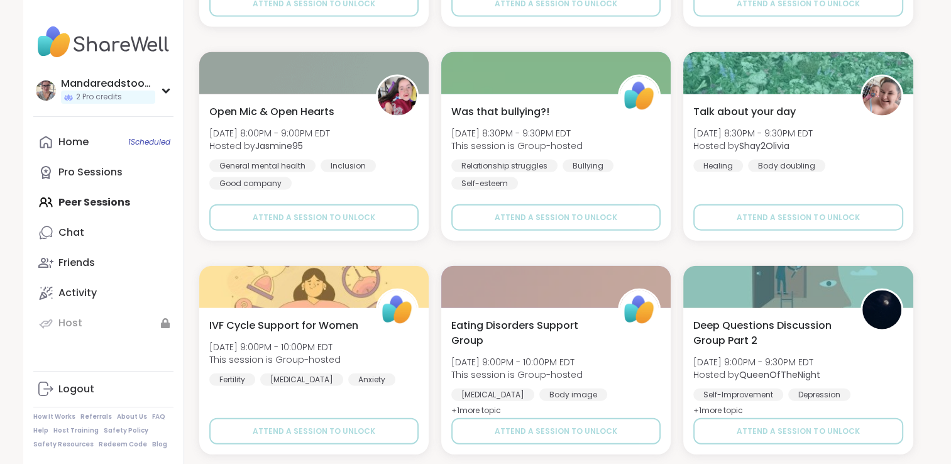
scroll to position [2846, 0]
